Goal: Navigation & Orientation: Find specific page/section

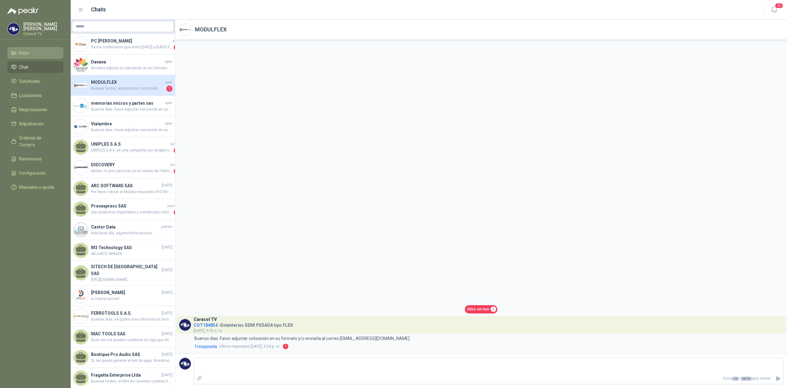
click at [22, 52] on span "Inicio" at bounding box center [24, 53] width 10 height 7
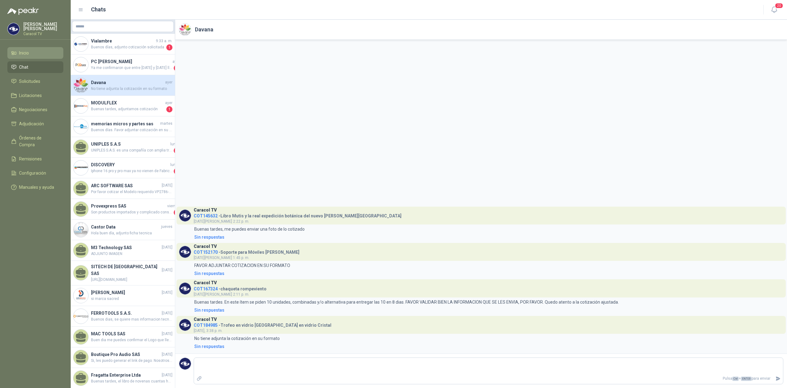
click at [30, 50] on li "Inicio" at bounding box center [35, 53] width 49 height 7
